Goal: Book appointment/travel/reservation

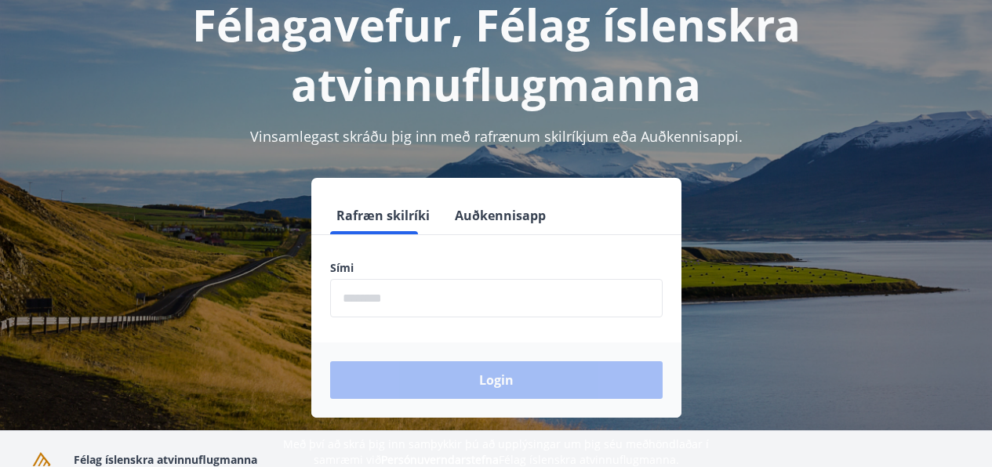
scroll to position [96, 0]
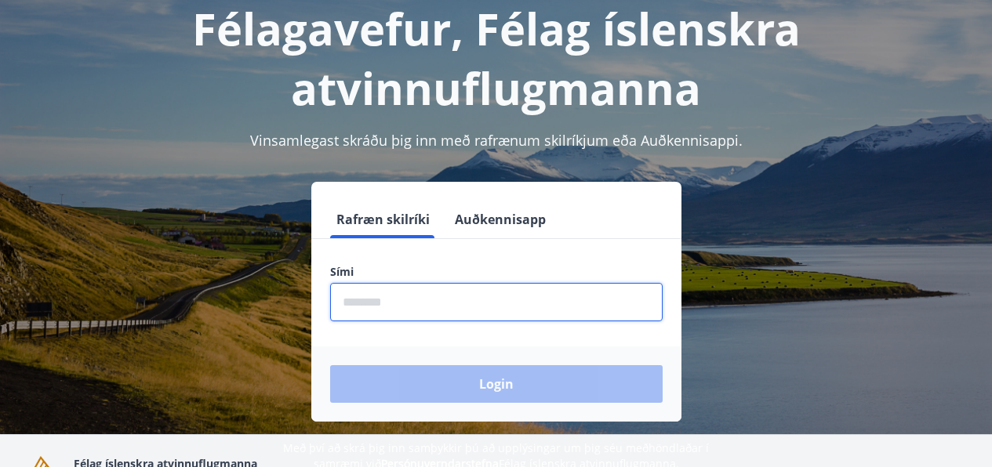
click at [405, 297] on input "phone" at bounding box center [496, 302] width 333 height 38
type input "********"
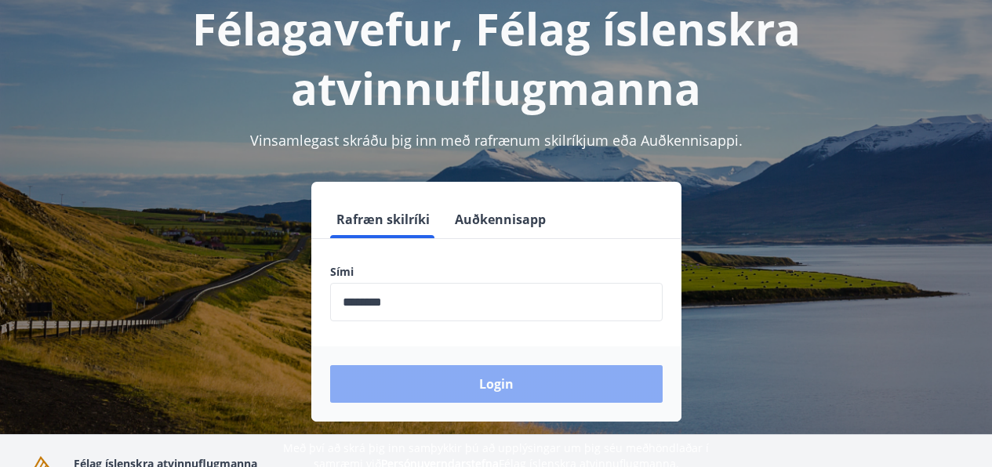
click at [494, 380] on button "Login" at bounding box center [496, 384] width 333 height 38
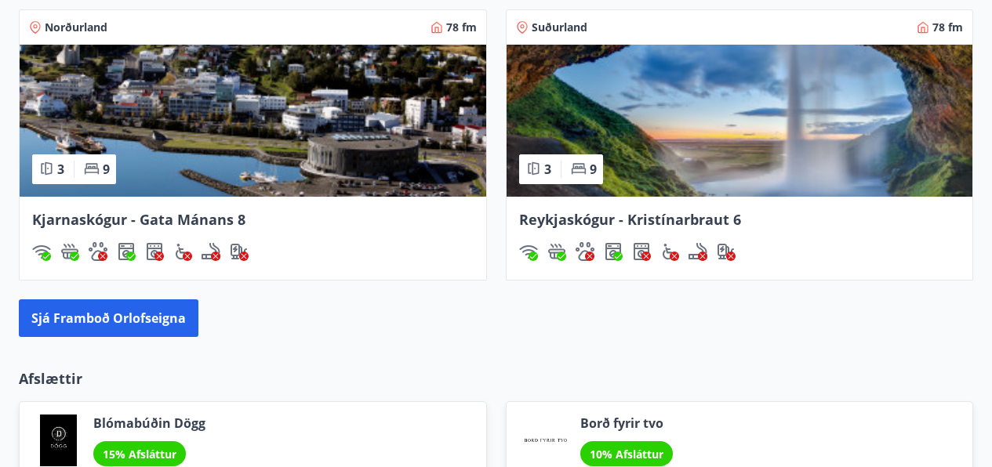
scroll to position [1340, 0]
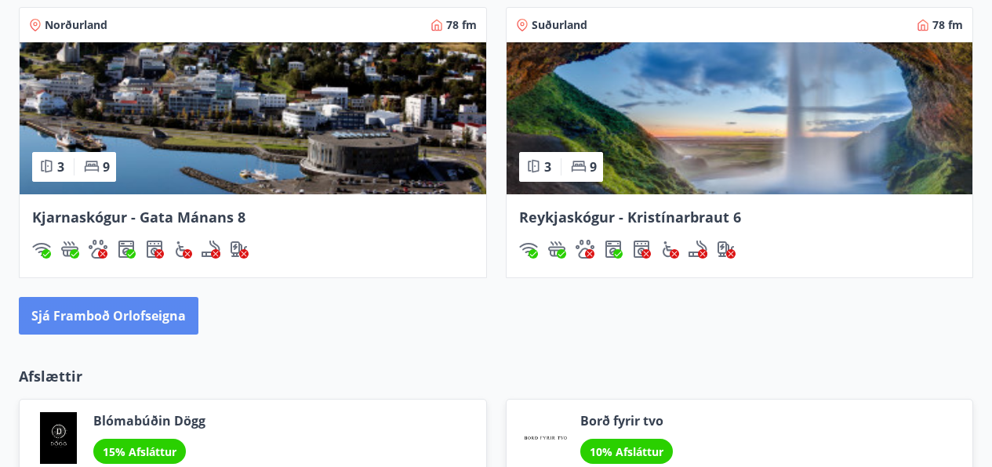
click at [62, 317] on button "Sjá framboð orlofseigna" at bounding box center [109, 316] width 180 height 38
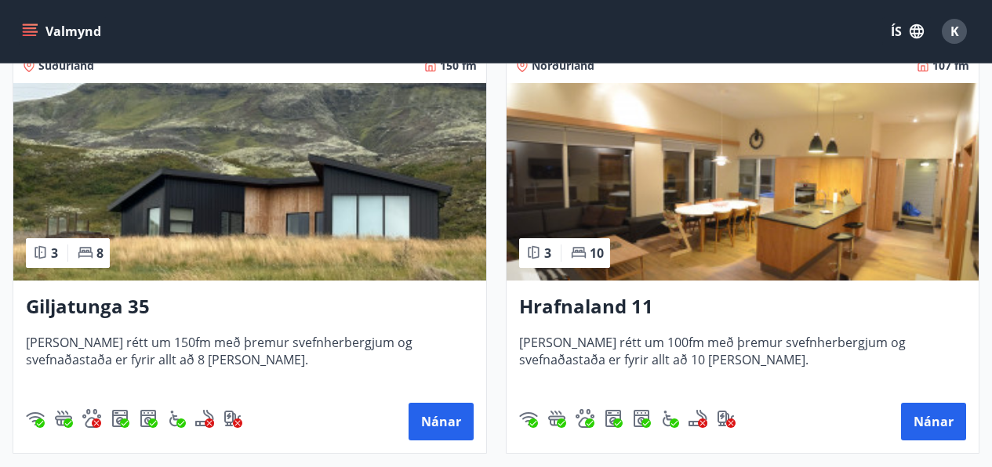
scroll to position [315, 0]
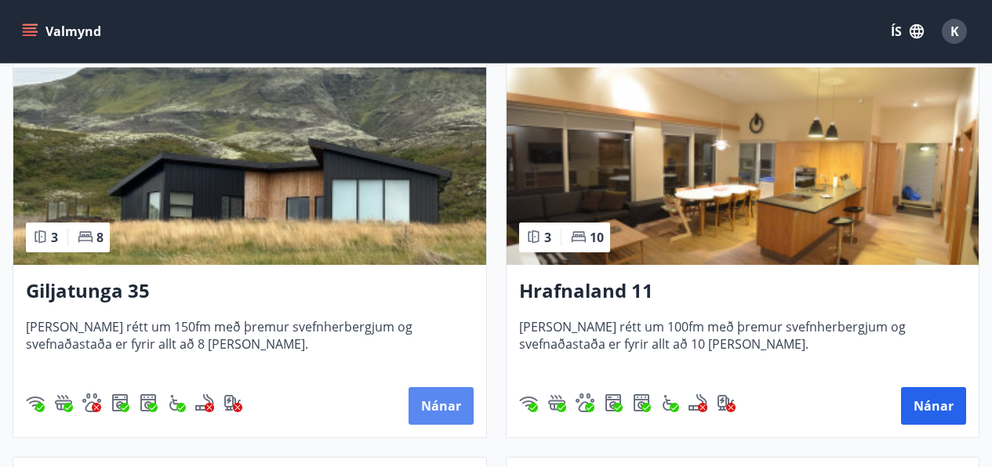
click at [434, 405] on button "Nánar" at bounding box center [441, 406] width 65 height 38
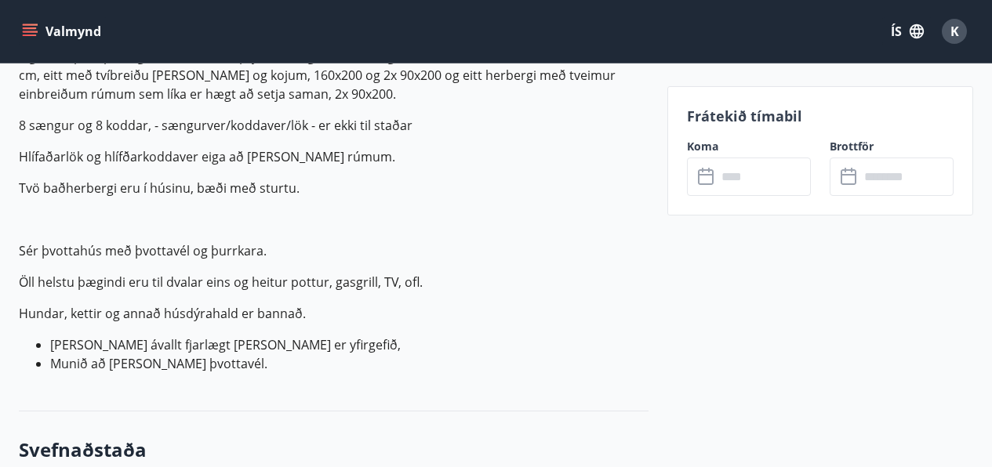
scroll to position [646, 0]
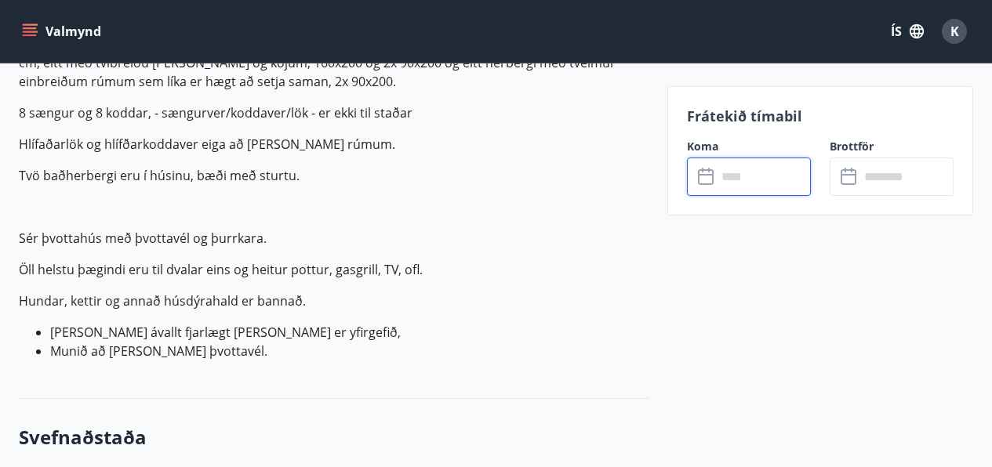
click at [764, 173] on input "text" at bounding box center [764, 177] width 94 height 38
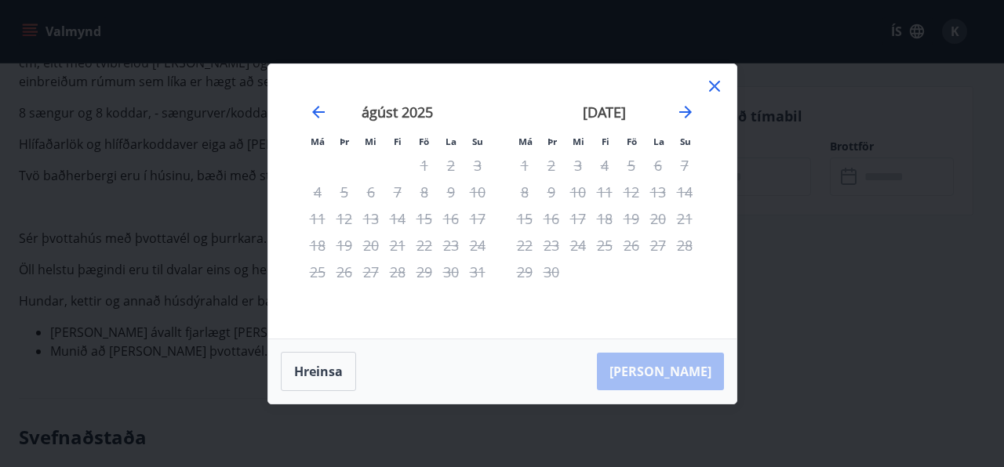
click at [713, 84] on icon at bounding box center [714, 86] width 19 height 19
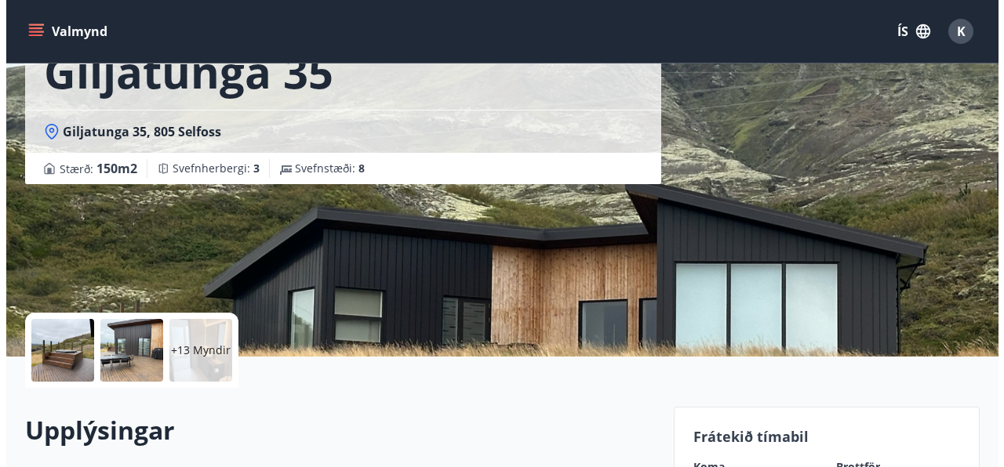
scroll to position [115, 0]
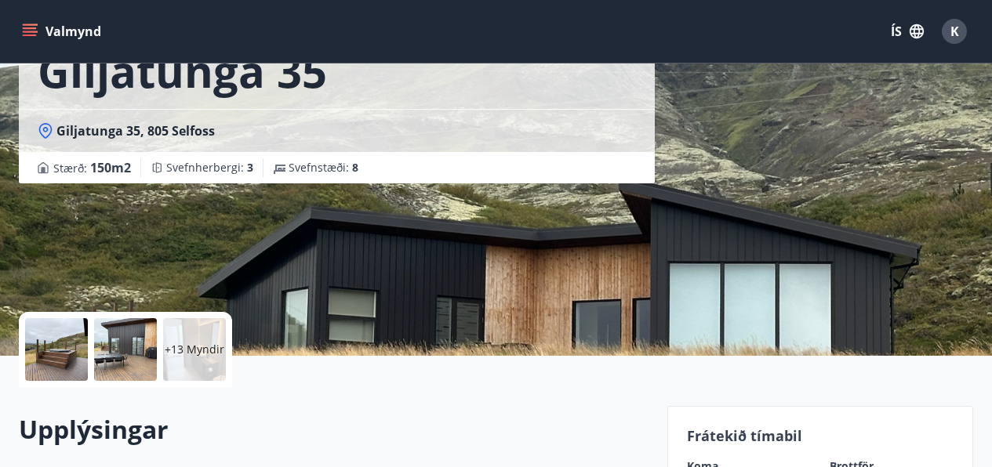
click at [49, 344] on div at bounding box center [56, 349] width 63 height 63
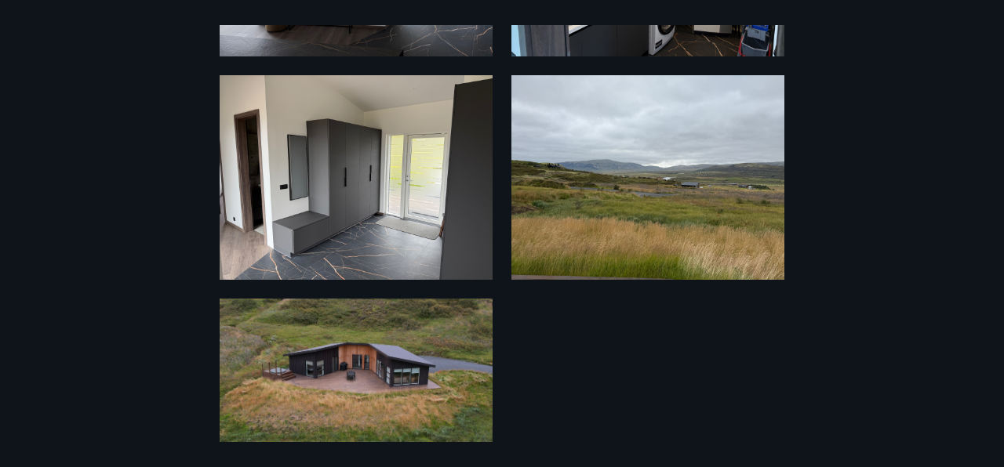
scroll to position [1941, 0]
